Goal: Task Accomplishment & Management: Manage account settings

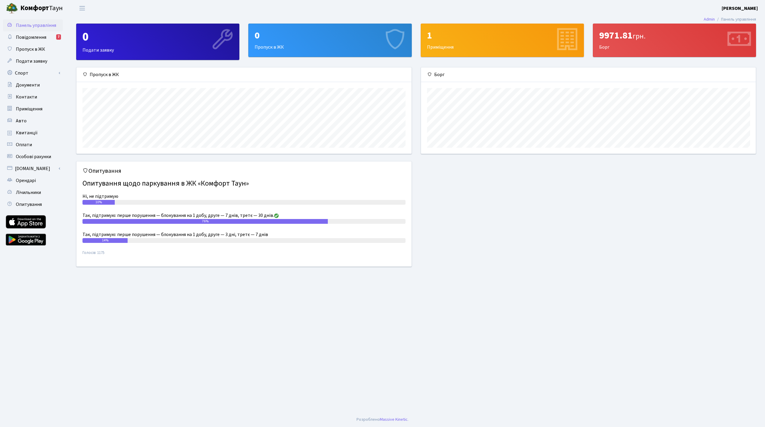
scroll to position [86, 335]
click at [39, 41] on link "Повідомлення 7" at bounding box center [33, 37] width 60 height 12
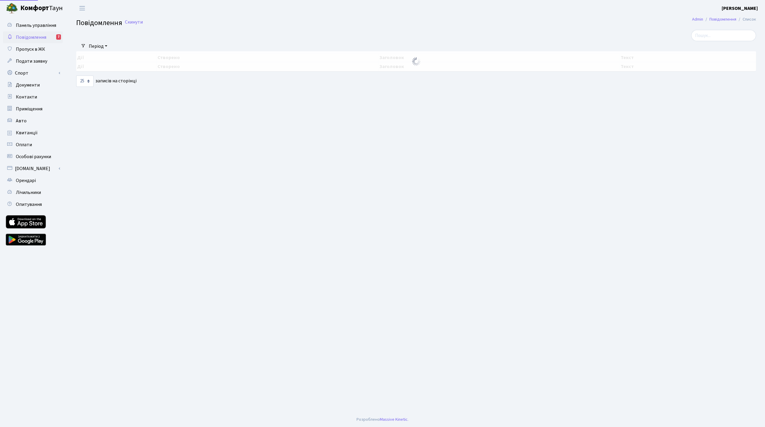
select select "25"
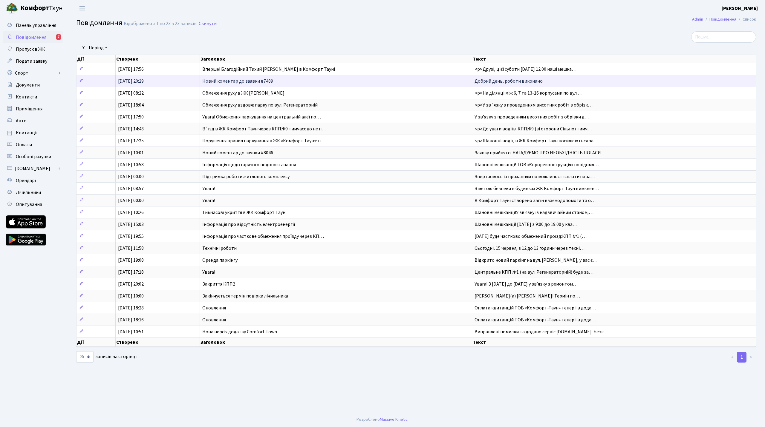
click at [297, 78] on td "Новий коментар до заявки #7489" at bounding box center [336, 81] width 272 height 12
select select "25"
